Goal: Task Accomplishment & Management: Manage account settings

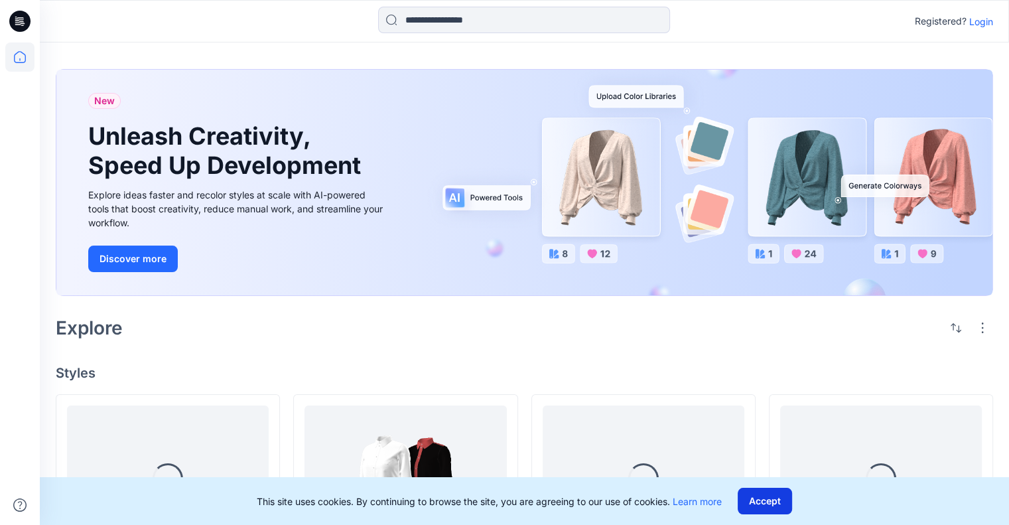
click at [779, 501] on button "Accept" at bounding box center [765, 501] width 54 height 27
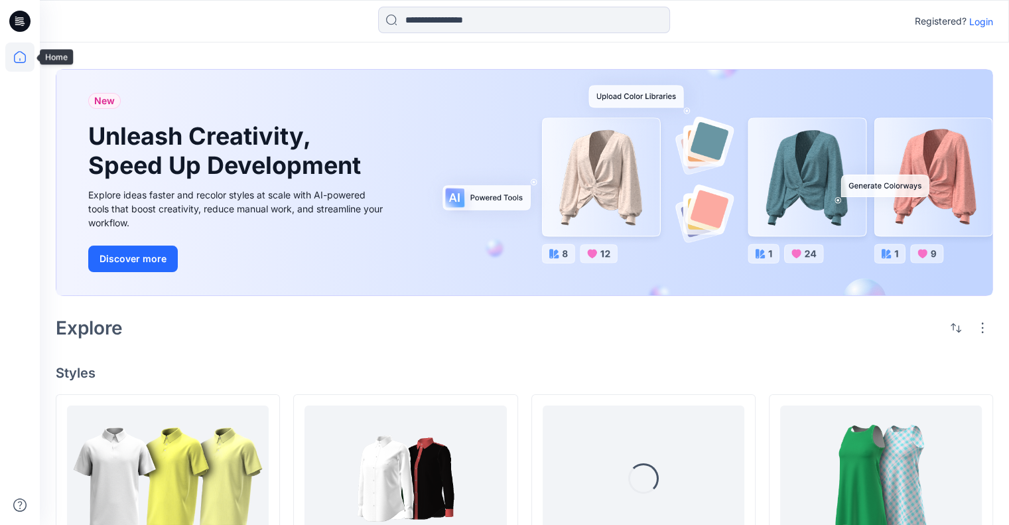
click at [21, 52] on icon at bounding box center [20, 57] width 12 height 12
click at [984, 20] on p "Login" at bounding box center [982, 22] width 24 height 14
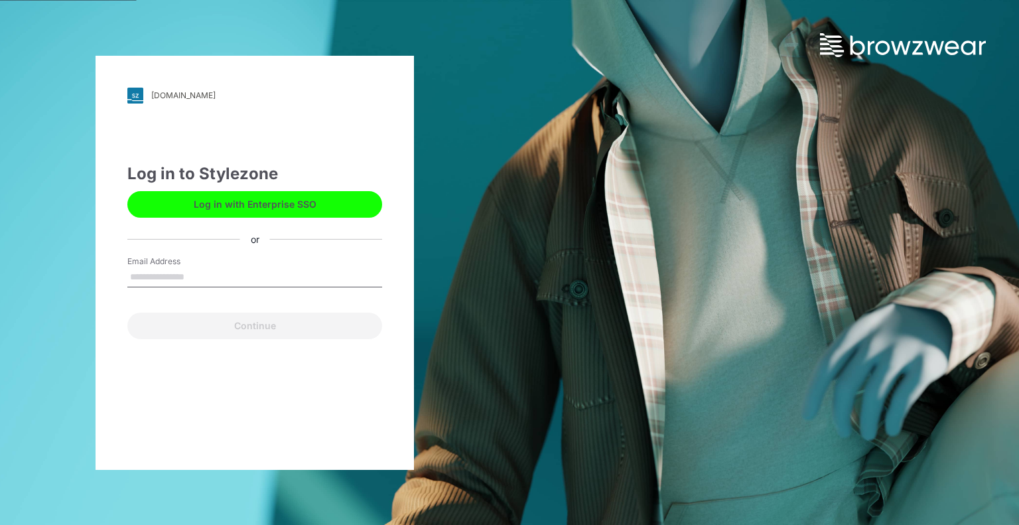
type input "**********"
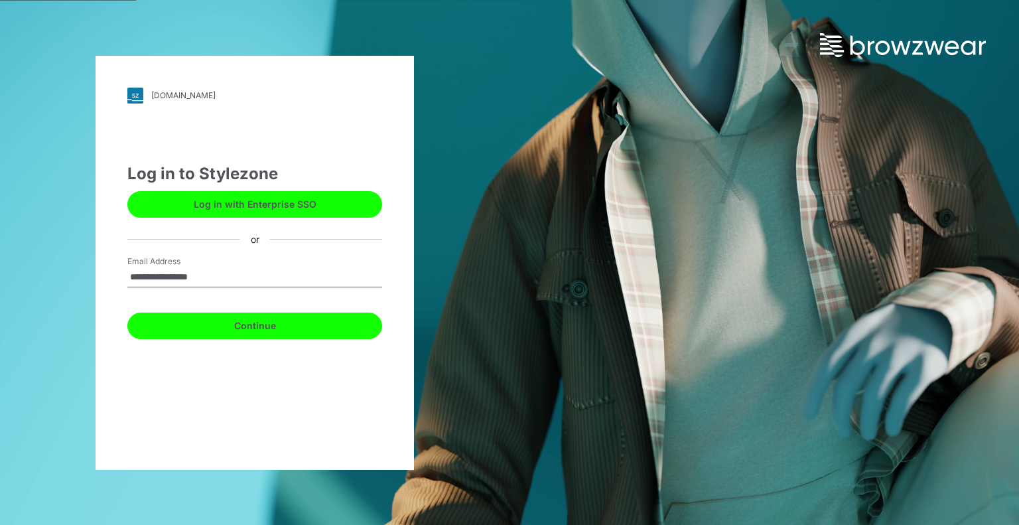
click at [244, 329] on button "Continue" at bounding box center [254, 326] width 255 height 27
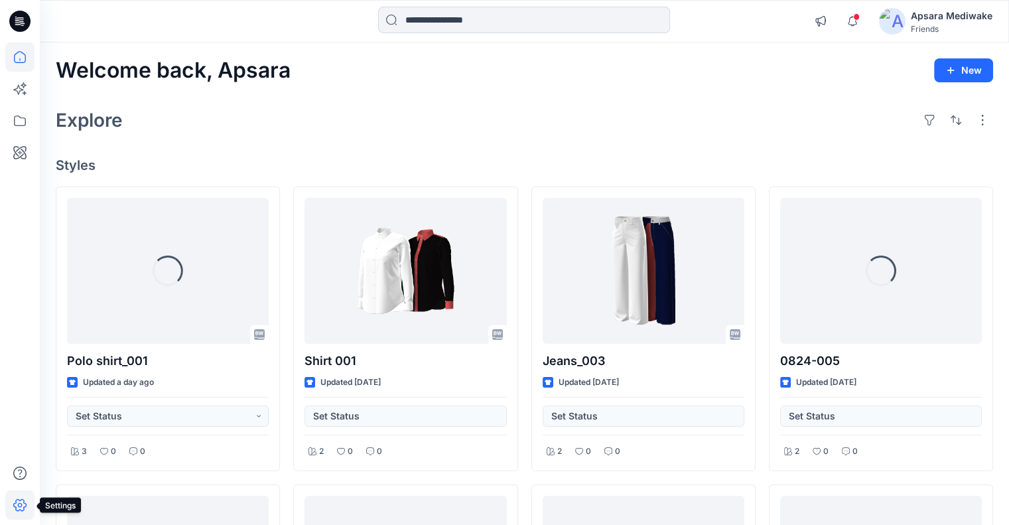
click at [17, 502] on icon at bounding box center [19, 504] width 29 height 29
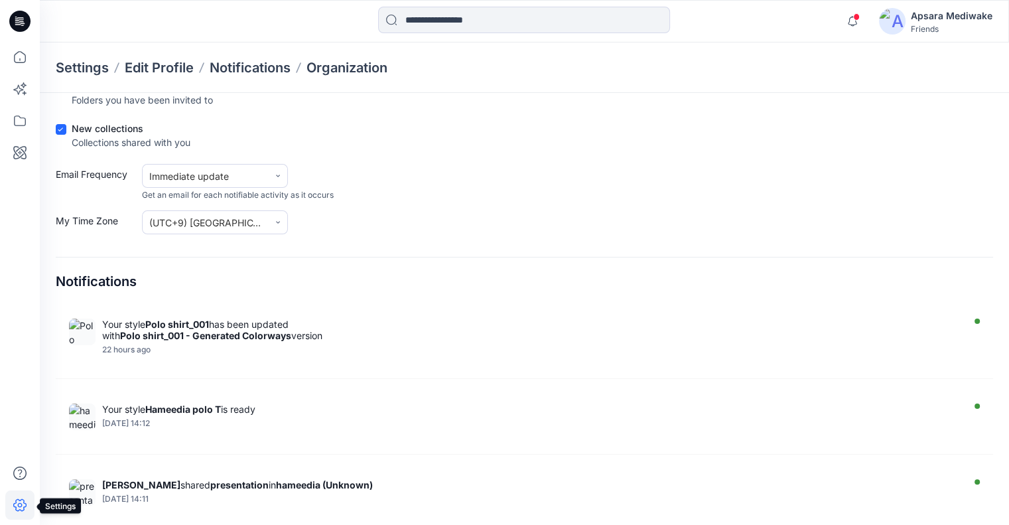
click at [18, 500] on icon at bounding box center [19, 504] width 29 height 29
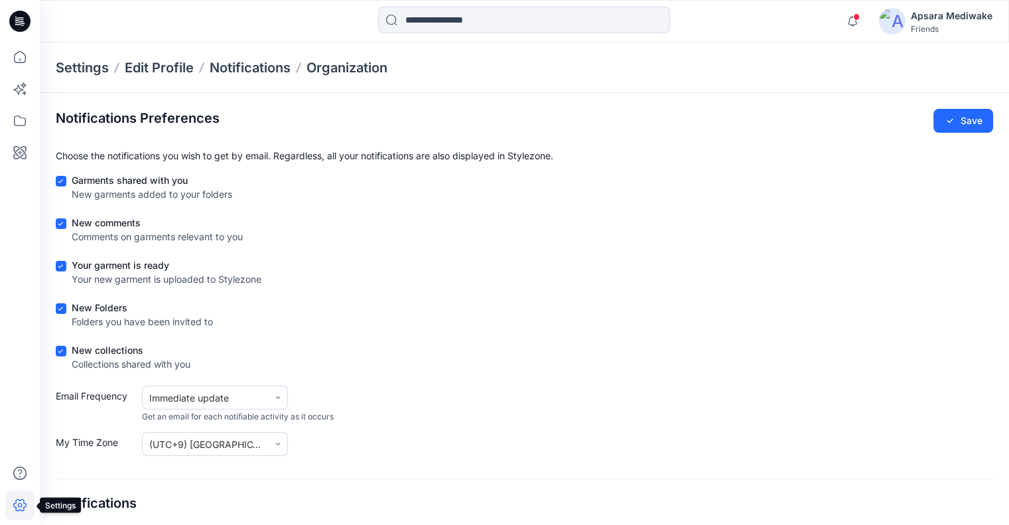
click at [19, 502] on icon at bounding box center [19, 504] width 29 height 29
click at [350, 57] on div "Settings Edit Profile Notifications Organization" at bounding box center [525, 67] width 970 height 50
click at [255, 66] on p "Notifications" at bounding box center [250, 67] width 81 height 19
click at [358, 64] on p "Organization" at bounding box center [347, 67] width 81 height 19
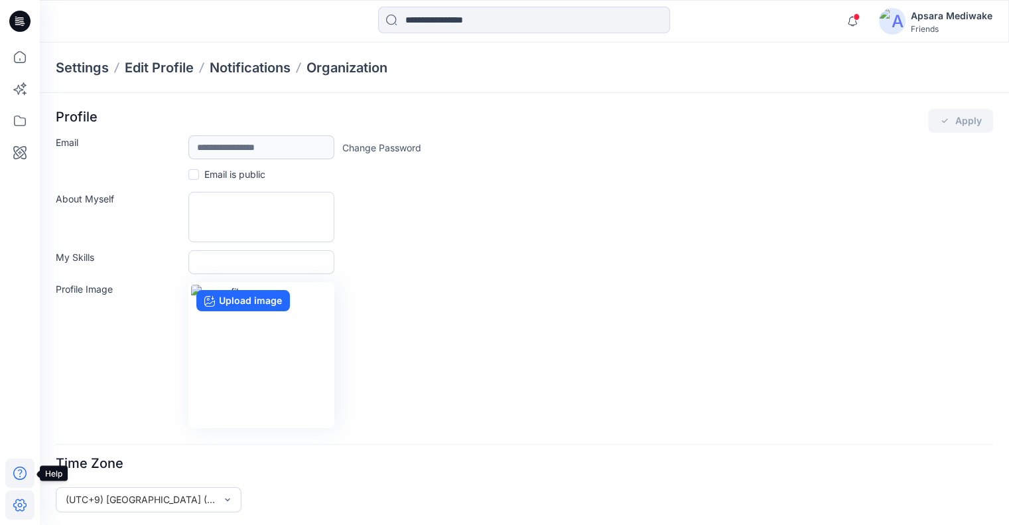
click at [21, 474] on icon at bounding box center [19, 473] width 29 height 29
